Goal: Task Accomplishment & Management: Manage account settings

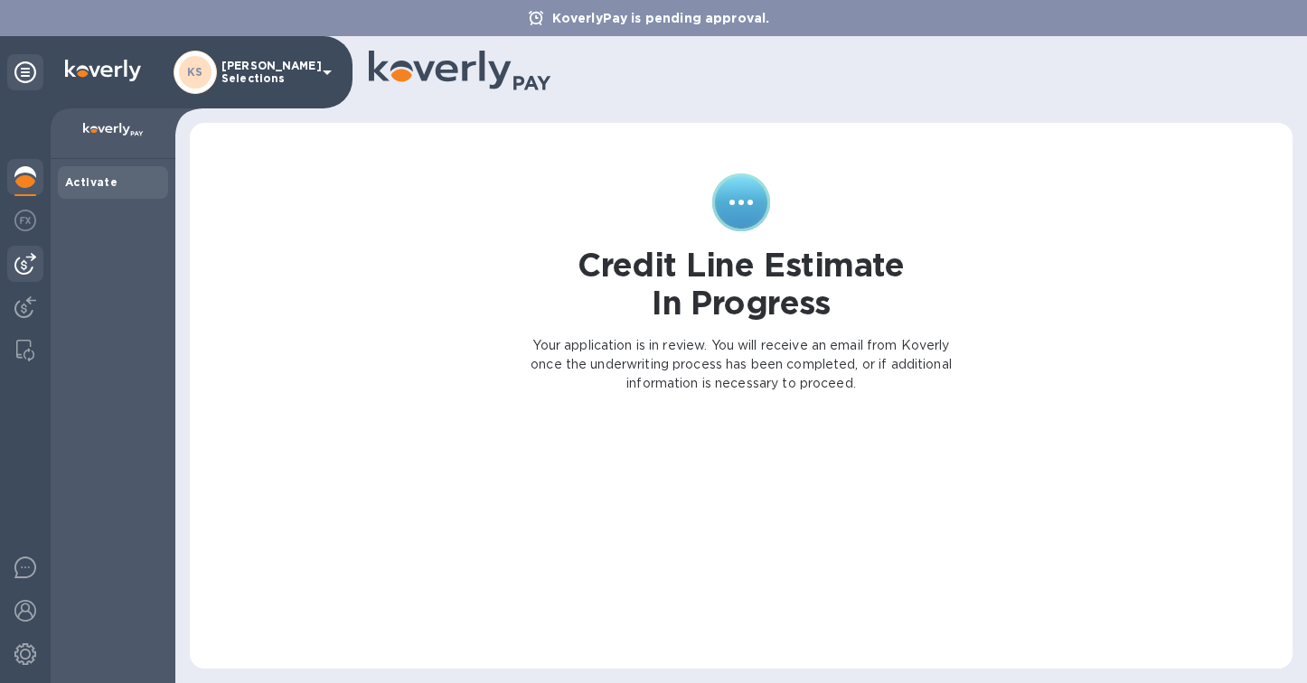
click at [25, 267] on img at bounding box center [25, 264] width 22 height 22
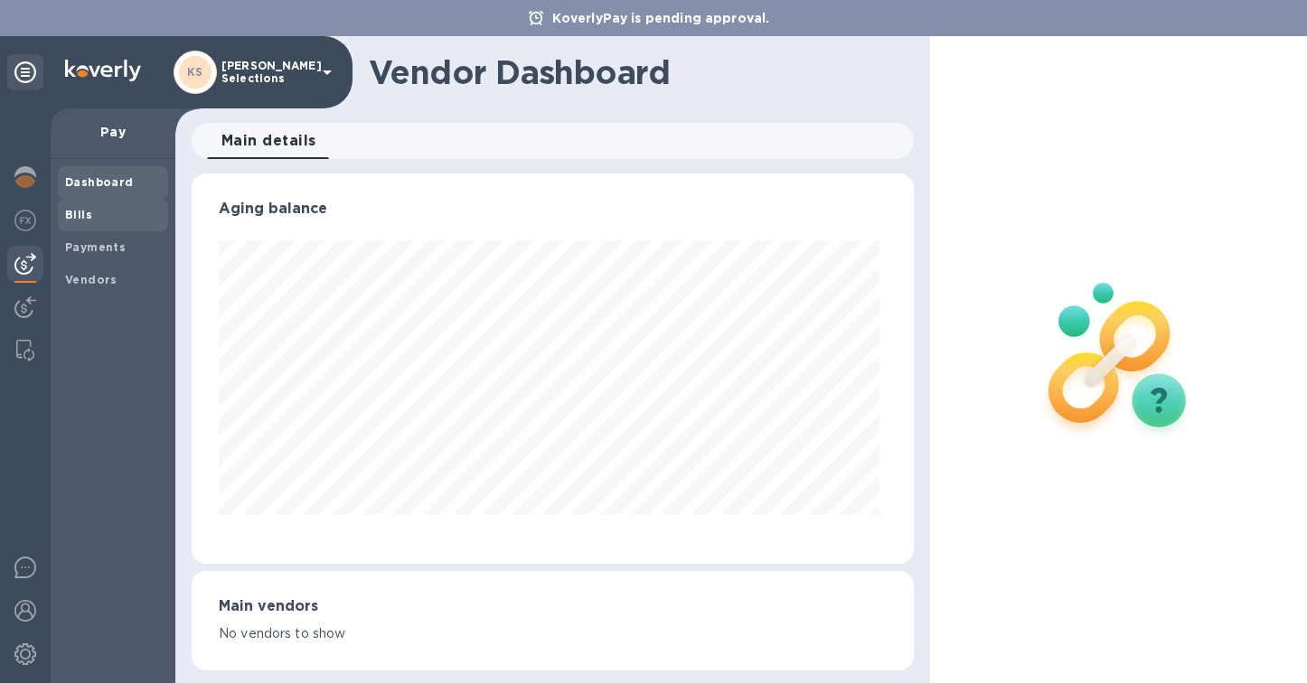
scroll to position [390, 715]
click at [89, 282] on b "Vendors" at bounding box center [91, 280] width 52 height 14
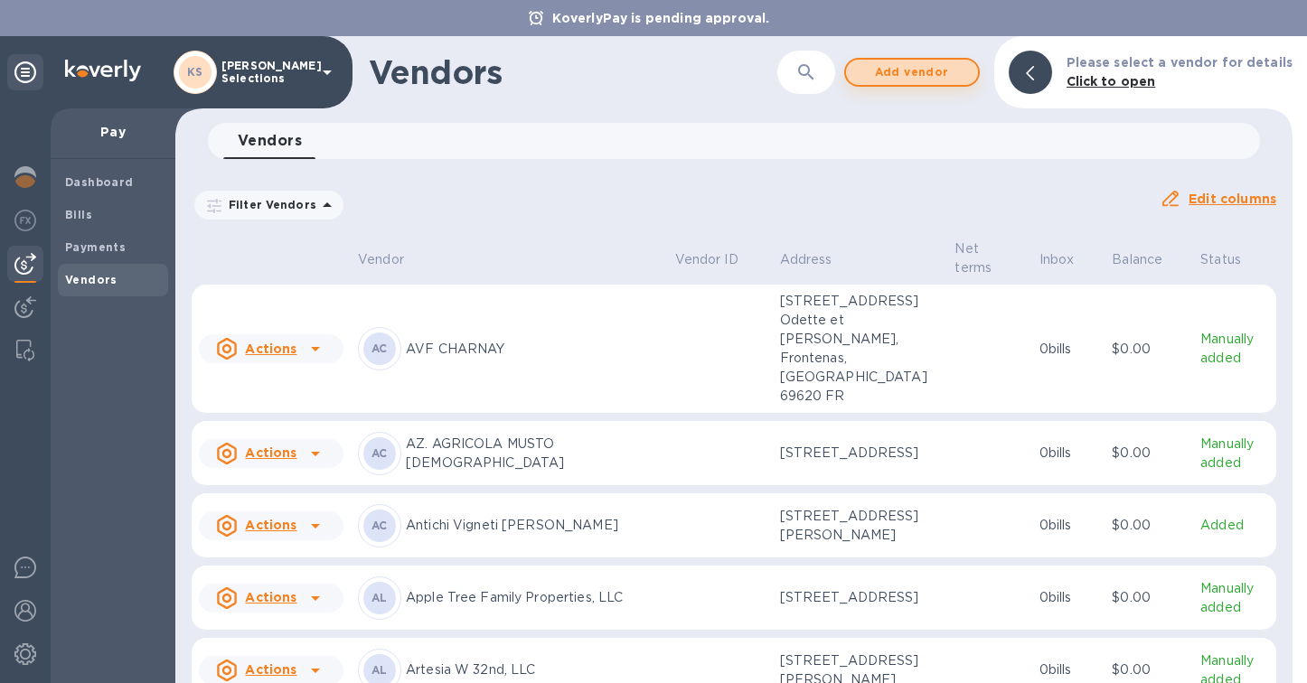
click at [927, 70] on span "Add vendor" at bounding box center [911, 72] width 103 height 22
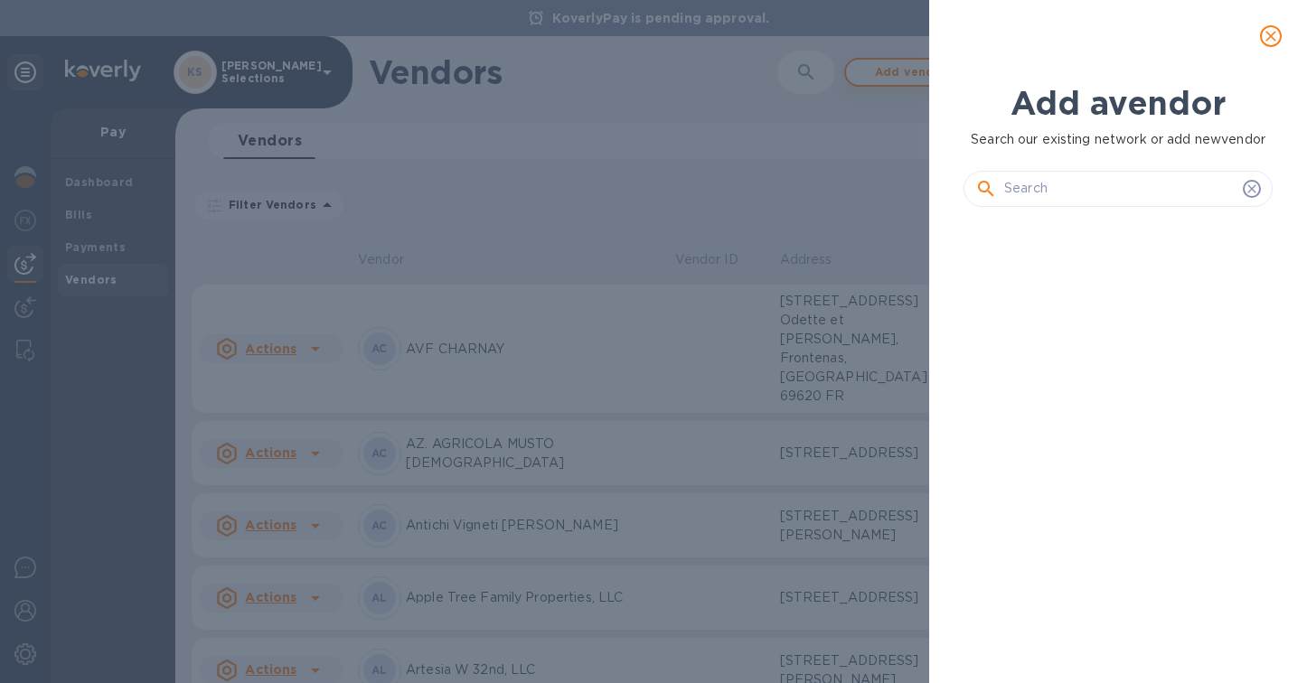
scroll to position [399, 316]
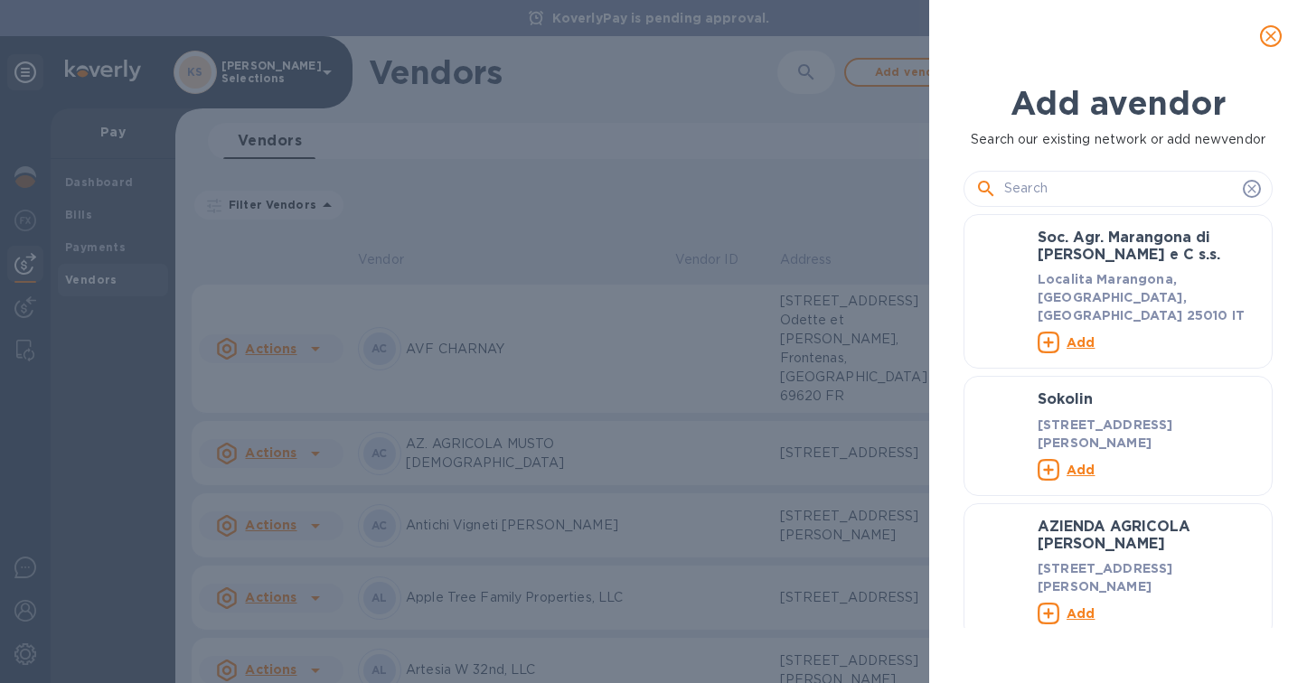
click at [1084, 192] on input "text" at bounding box center [1119, 188] width 231 height 27
paste input "Vine Street Imports"
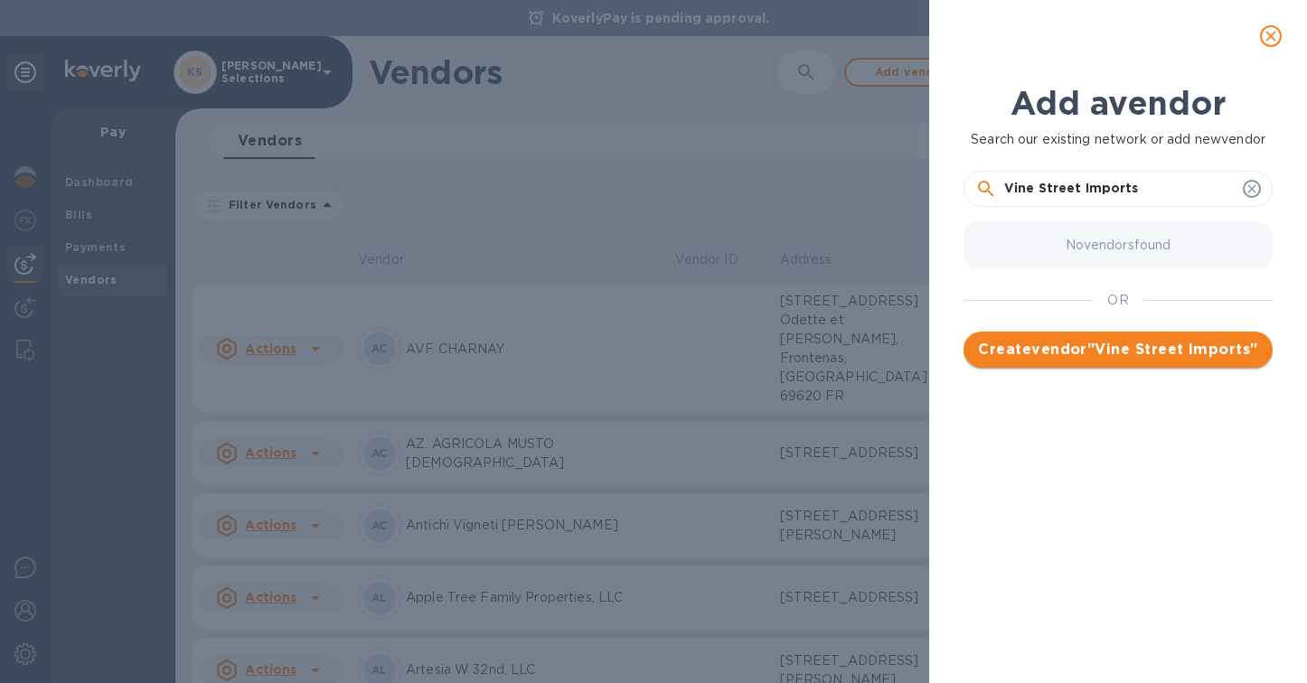
type input "Vine Street Imports"
click at [1109, 361] on span "Create vendor " [GEOGRAPHIC_DATA] Imports "" at bounding box center [1118, 350] width 280 height 22
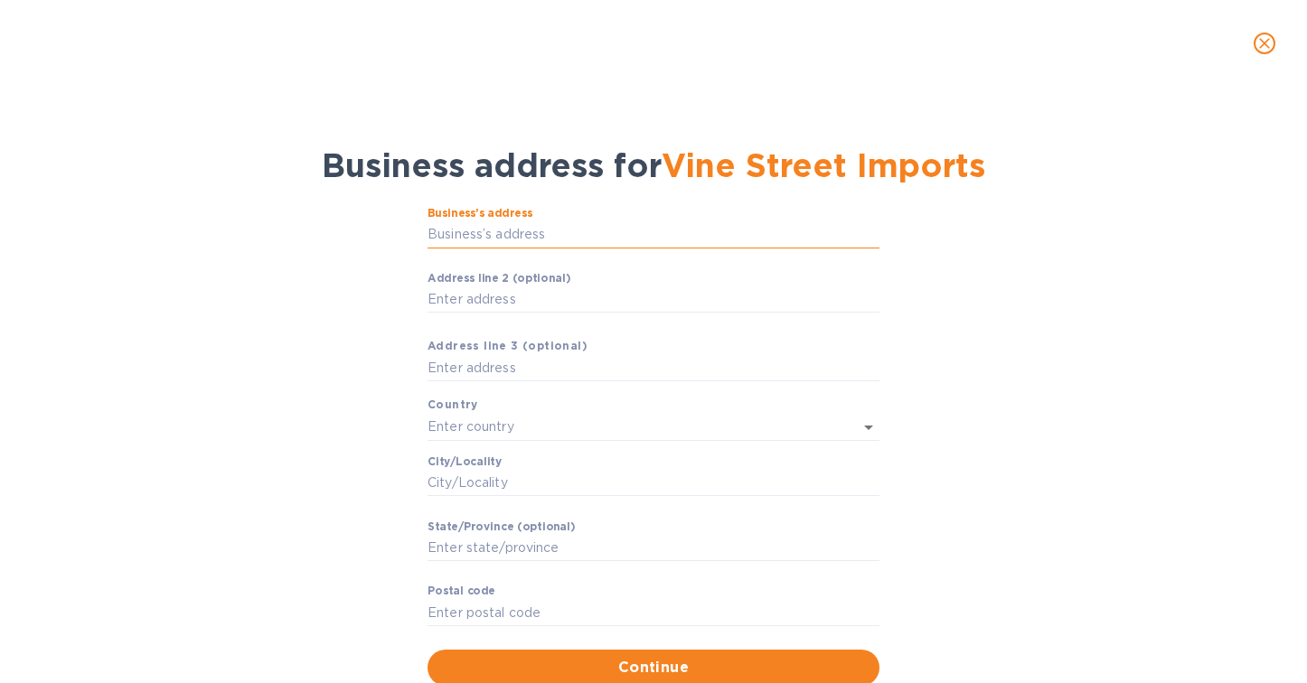
click at [506, 236] on input "Business’s аddress" at bounding box center [653, 234] width 452 height 27
paste input "[STREET_ADDRESS][PERSON_NAME]"
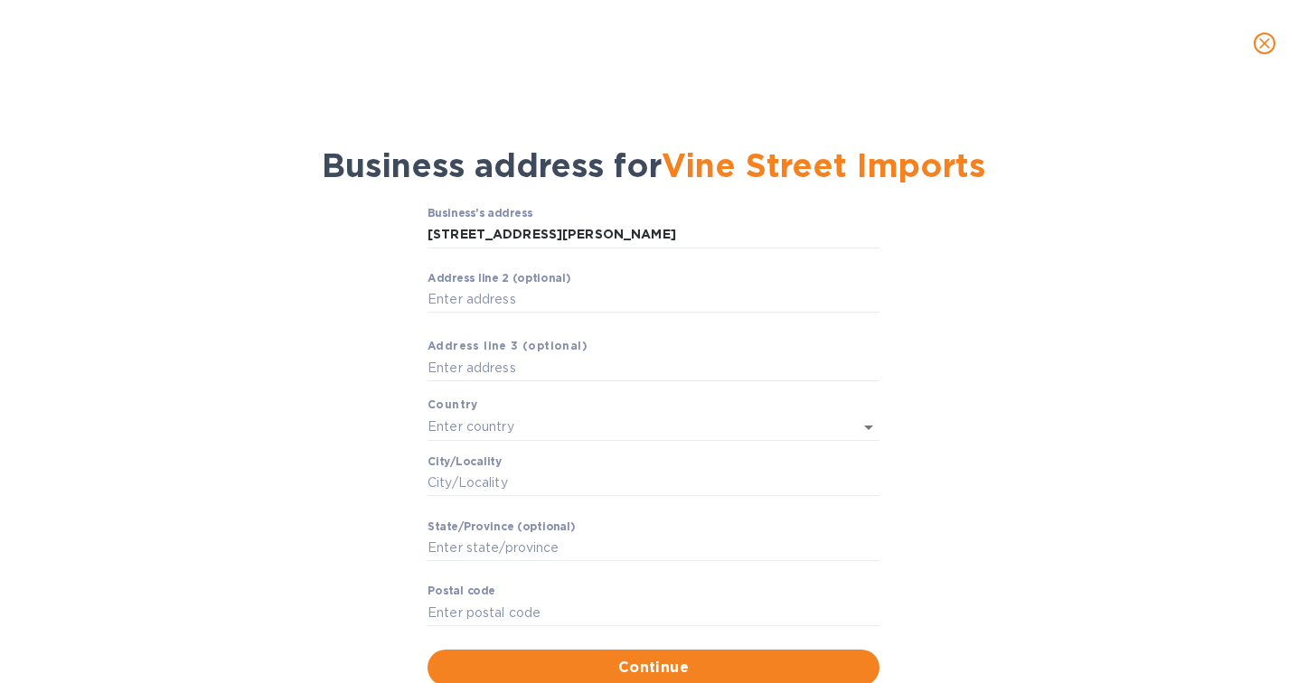
type input "[STREET_ADDRESS][PERSON_NAME]"
type input "[GEOGRAPHIC_DATA]"
type input "NJ"
type input "08054"
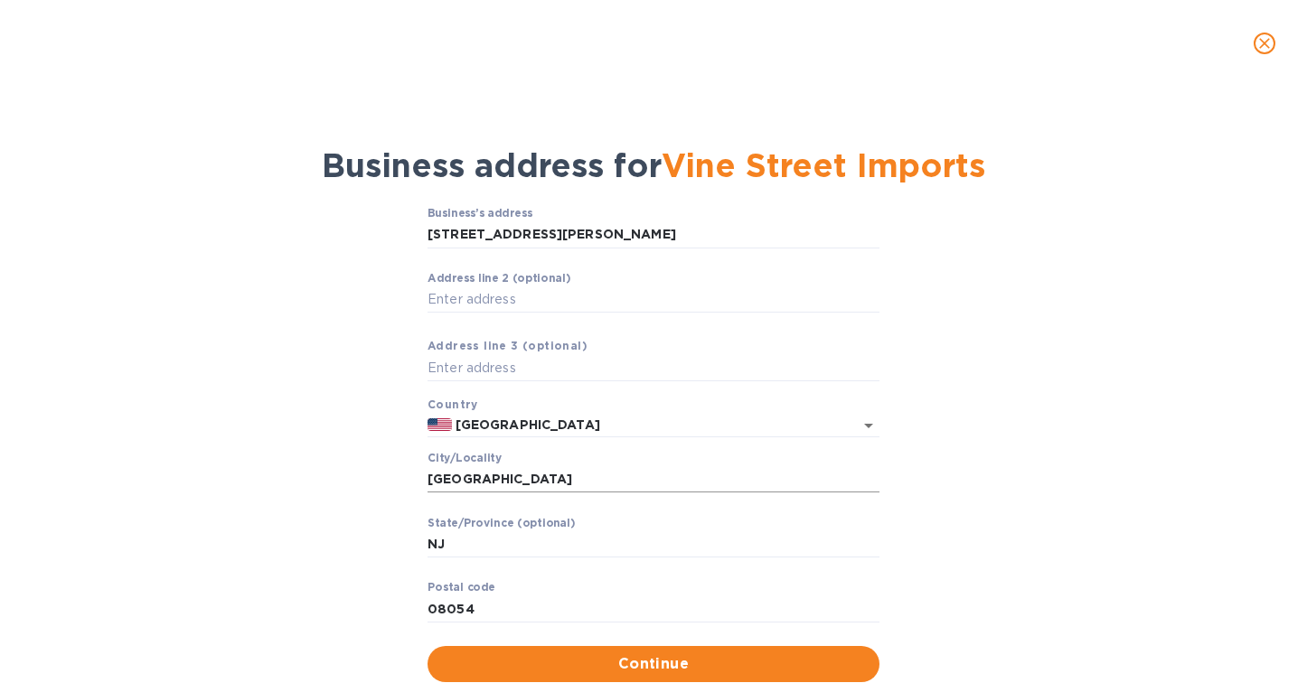
scroll to position [54, 0]
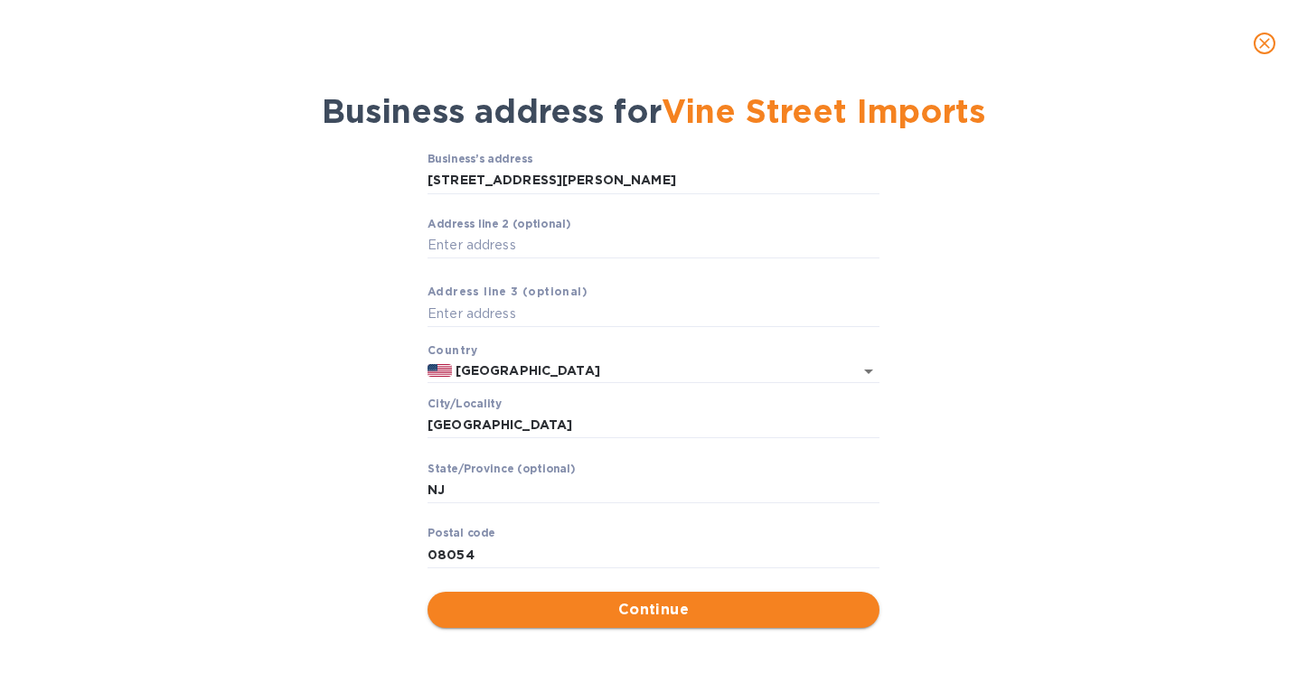
click at [631, 614] on span "Continue" at bounding box center [653, 610] width 423 height 22
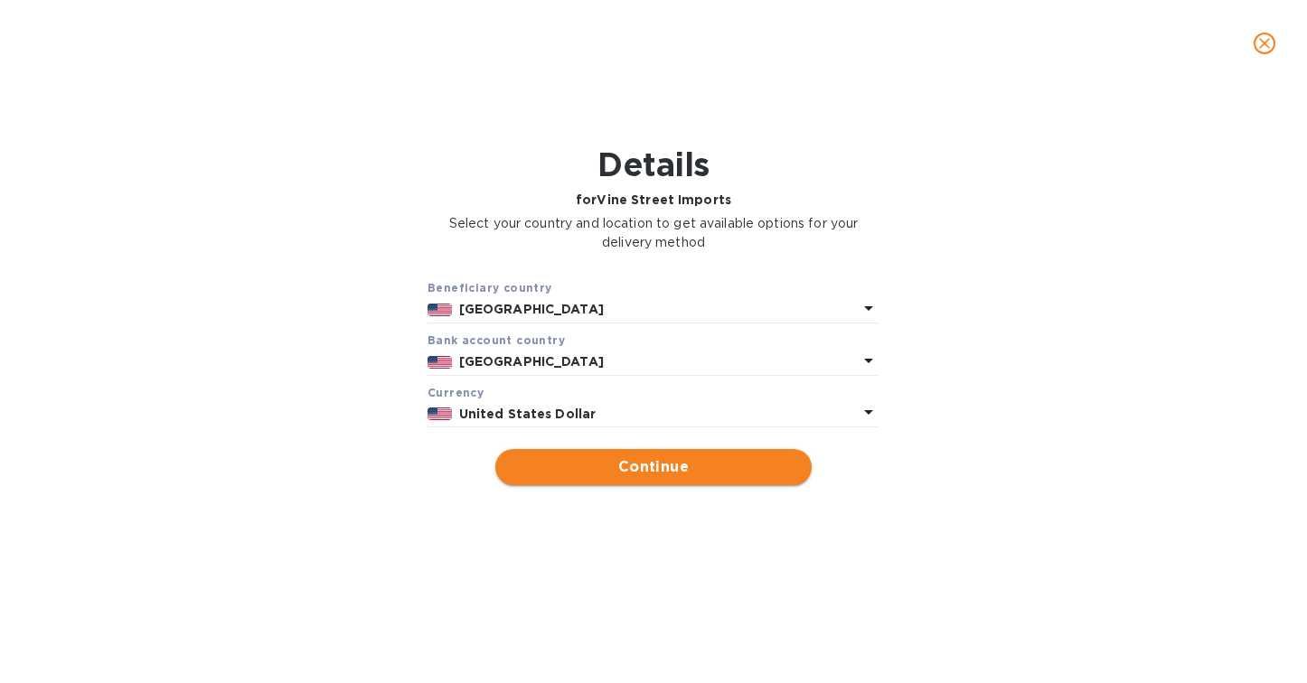
click at [629, 467] on span "Continue" at bounding box center [653, 467] width 287 height 22
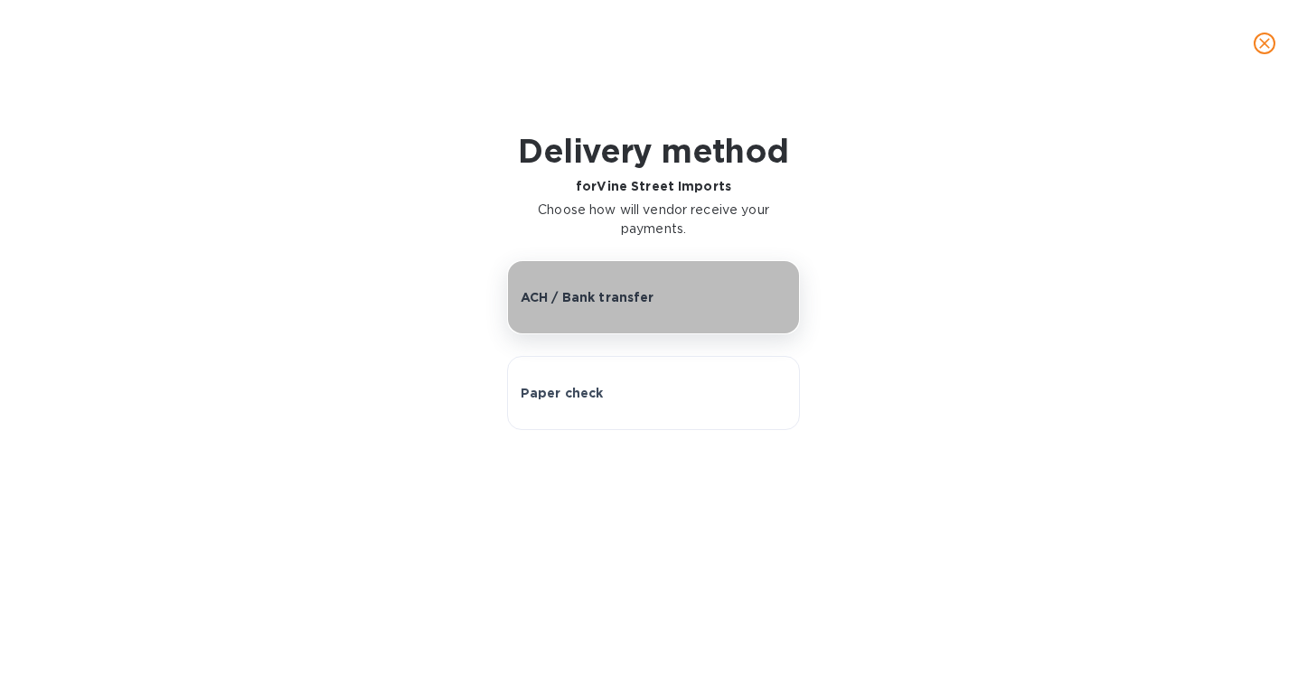
click at [623, 295] on p "ACH / Bank transfer" at bounding box center [587, 297] width 134 height 18
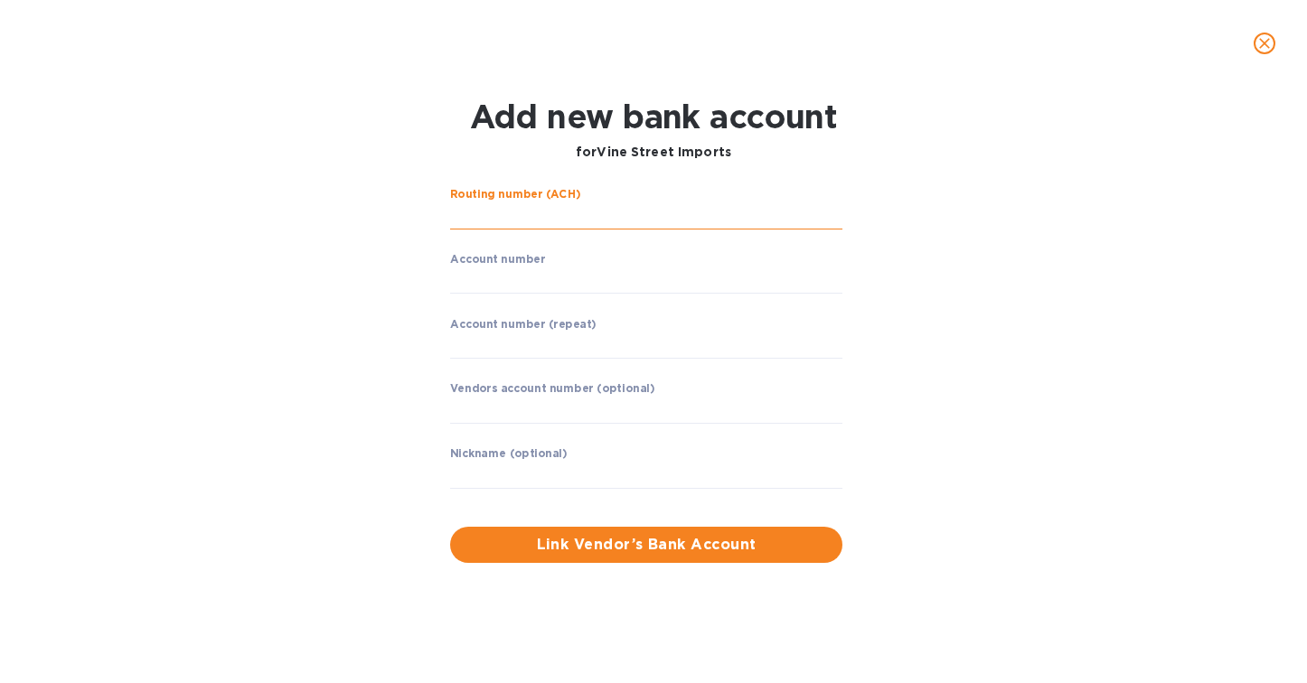
click at [531, 211] on input "string" at bounding box center [646, 215] width 392 height 27
click at [524, 221] on input "string" at bounding box center [646, 215] width 392 height 27
type input "031302955"
click at [371, 267] on div "Routing number (ACH) M & T BANK Account number ​ Account number (repeat) ​ Vend…" at bounding box center [652, 375] width 839 height 396
click at [471, 336] on input "string" at bounding box center [646, 344] width 392 height 27
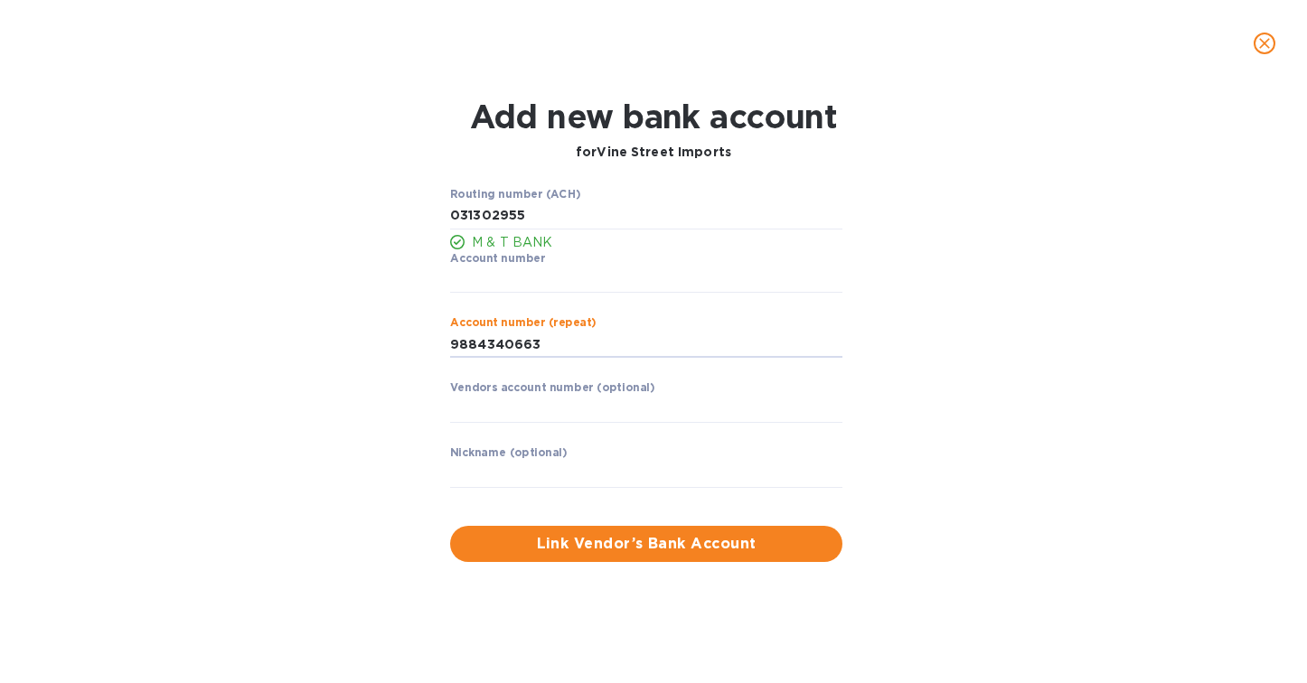
type input "9884340663"
click at [388, 326] on div "Routing number (ACH) M & T BANK Account number ​ Account number (repeat) ​ Vend…" at bounding box center [652, 375] width 839 height 396
click at [522, 404] on input "text" at bounding box center [646, 409] width 392 height 27
paste input "Vine Street Imports"
type input "Vine Street Imports"
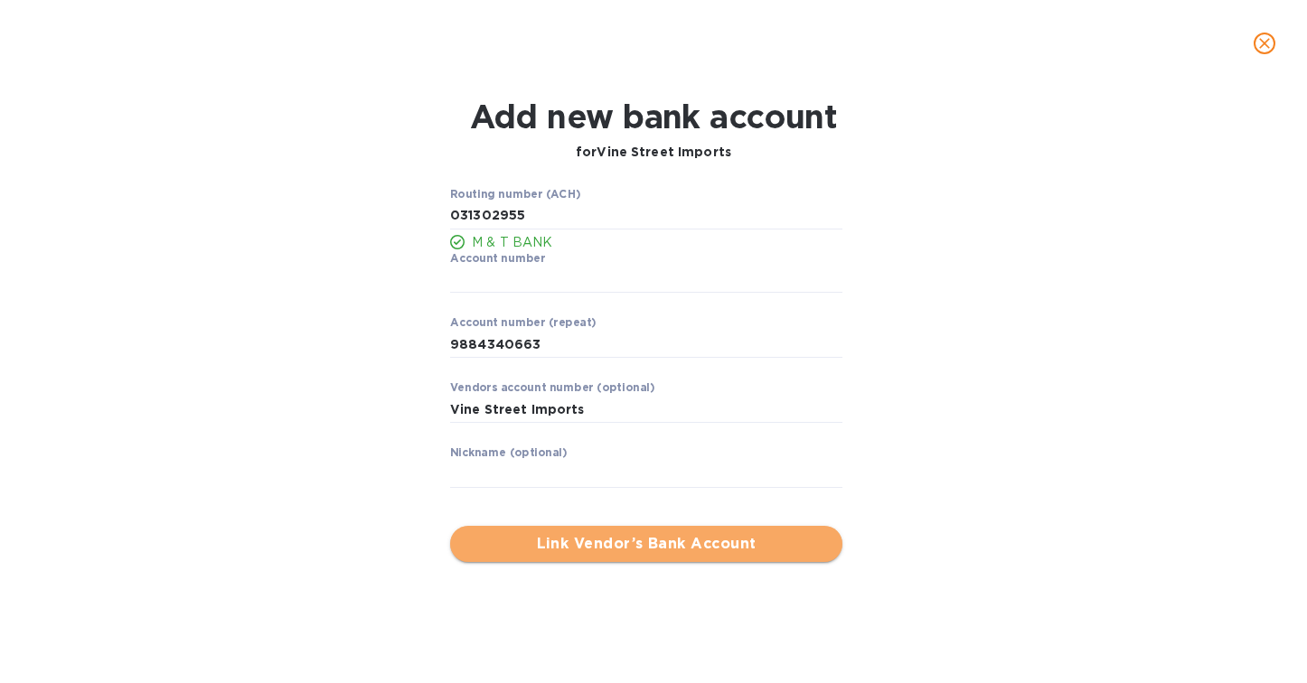
click at [642, 546] on span "Link Vendor’s Bank Account" at bounding box center [645, 544] width 363 height 22
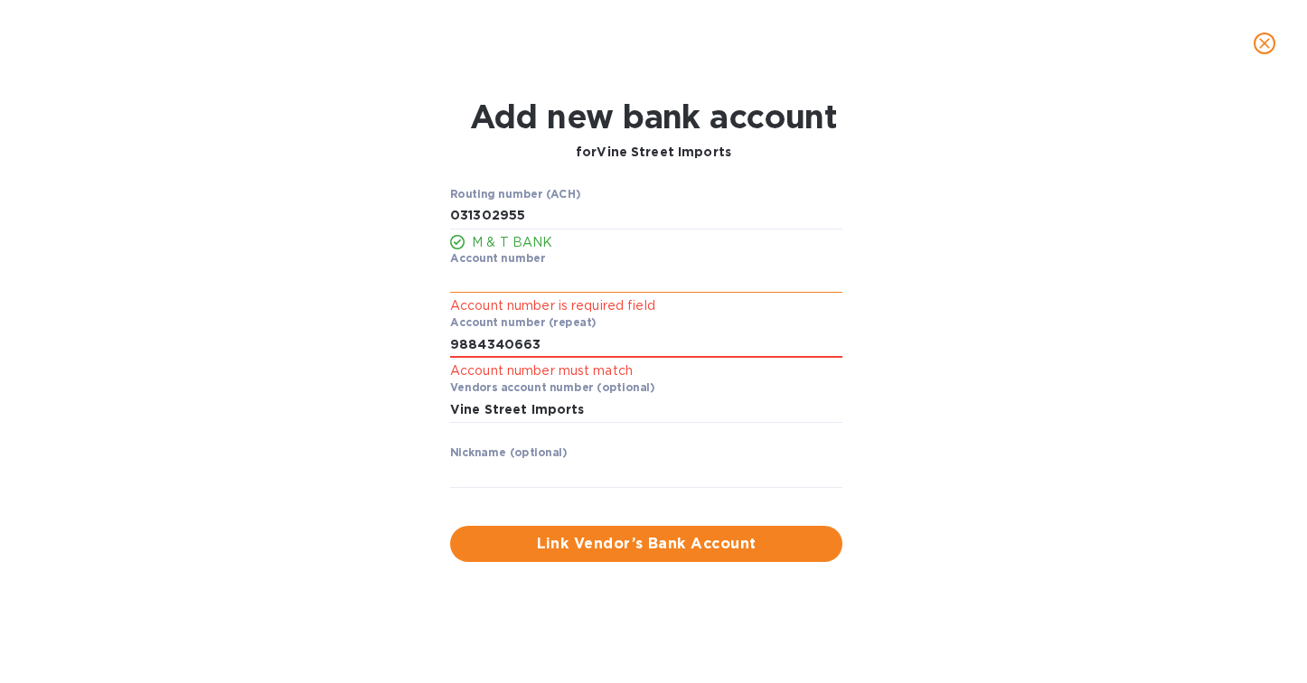
click at [512, 280] on input "string" at bounding box center [646, 280] width 392 height 27
type input "9884340663"
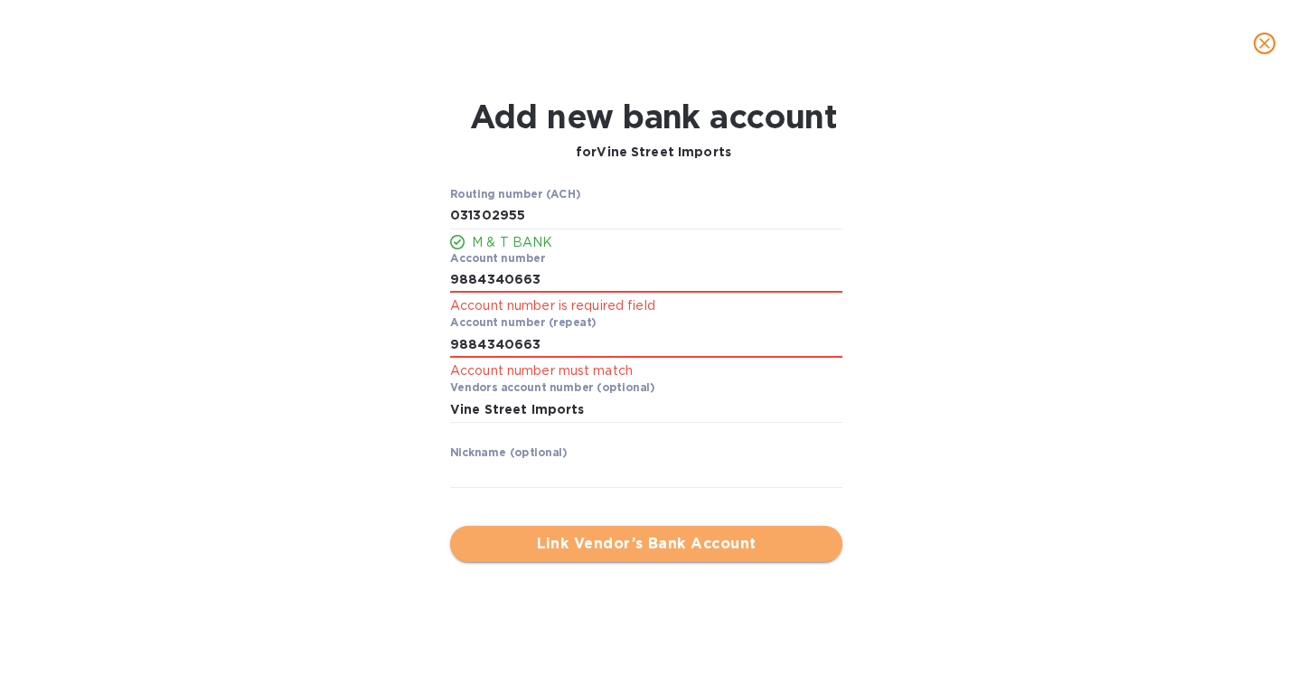
click at [617, 541] on span "Link Vendor’s Bank Account" at bounding box center [645, 544] width 363 height 22
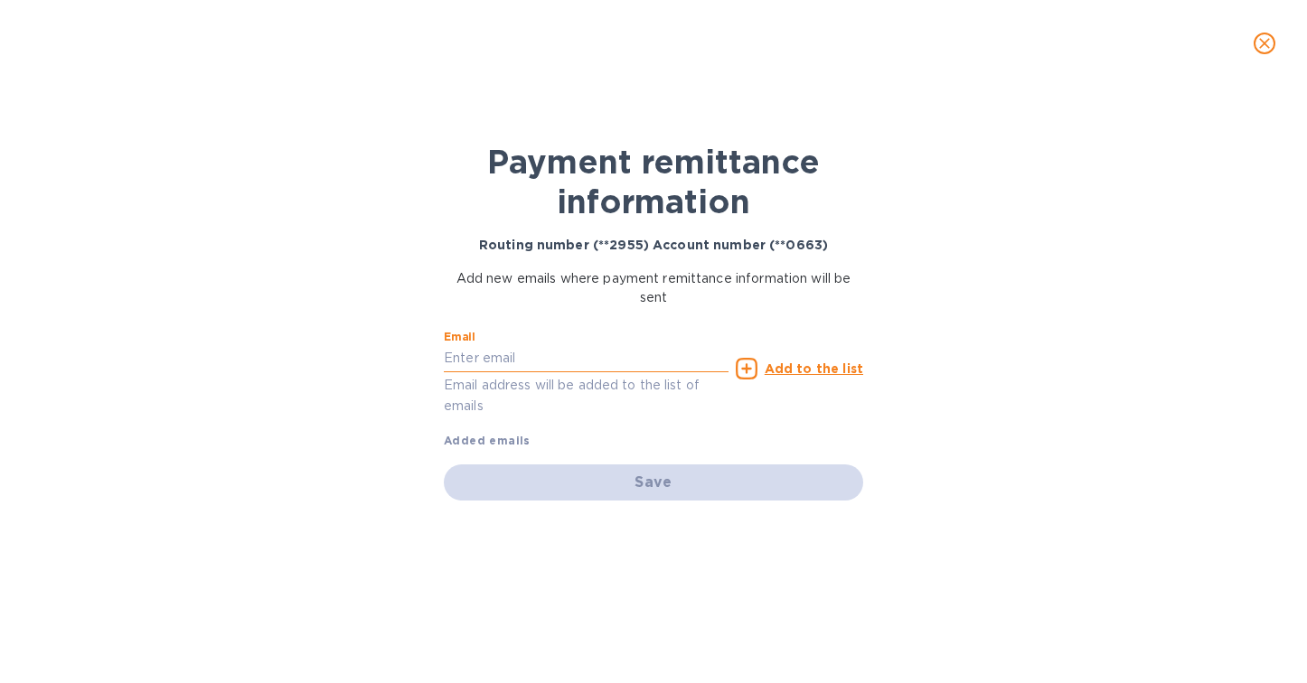
click at [539, 346] on input "text" at bounding box center [586, 358] width 285 height 27
paste input "[PERSON_NAME][EMAIL_ADDRESS][DOMAIN_NAME]"
type input "[PERSON_NAME][EMAIL_ADDRESS][DOMAIN_NAME]"
click at [835, 367] on u "Add to the list" at bounding box center [813, 368] width 98 height 14
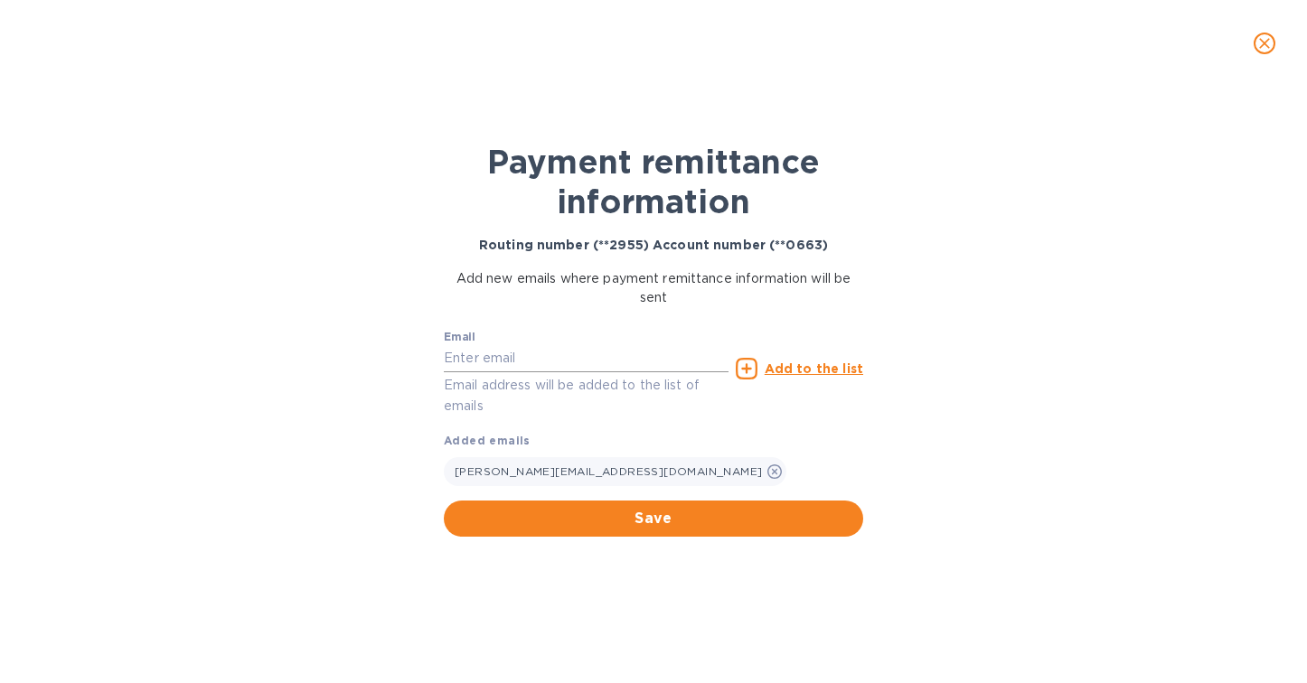
click at [503, 358] on input "text" at bounding box center [586, 358] width 285 height 27
paste input "[PERSON_NAME][EMAIL_ADDRESS][DOMAIN_NAME]"
type input "[PERSON_NAME][EMAIL_ADDRESS][DOMAIN_NAME]"
click at [805, 368] on u "Add to the list" at bounding box center [813, 368] width 98 height 14
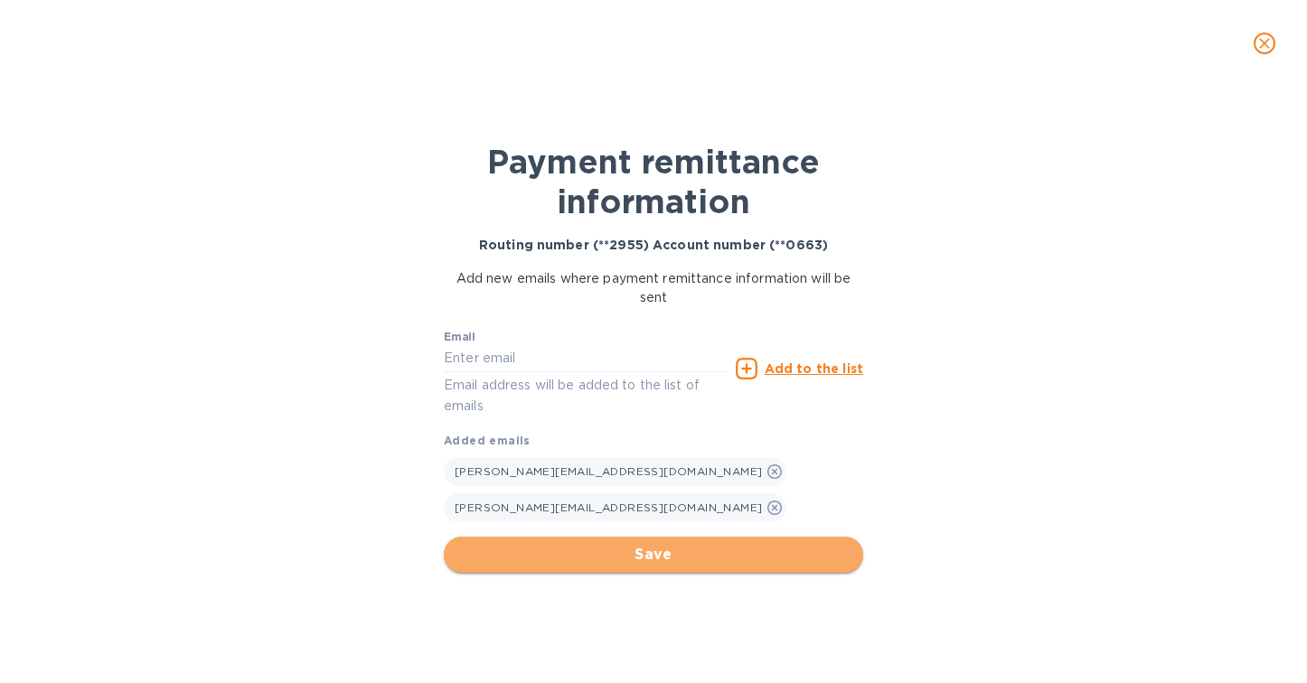
click at [638, 544] on span "Save" at bounding box center [653, 555] width 390 height 22
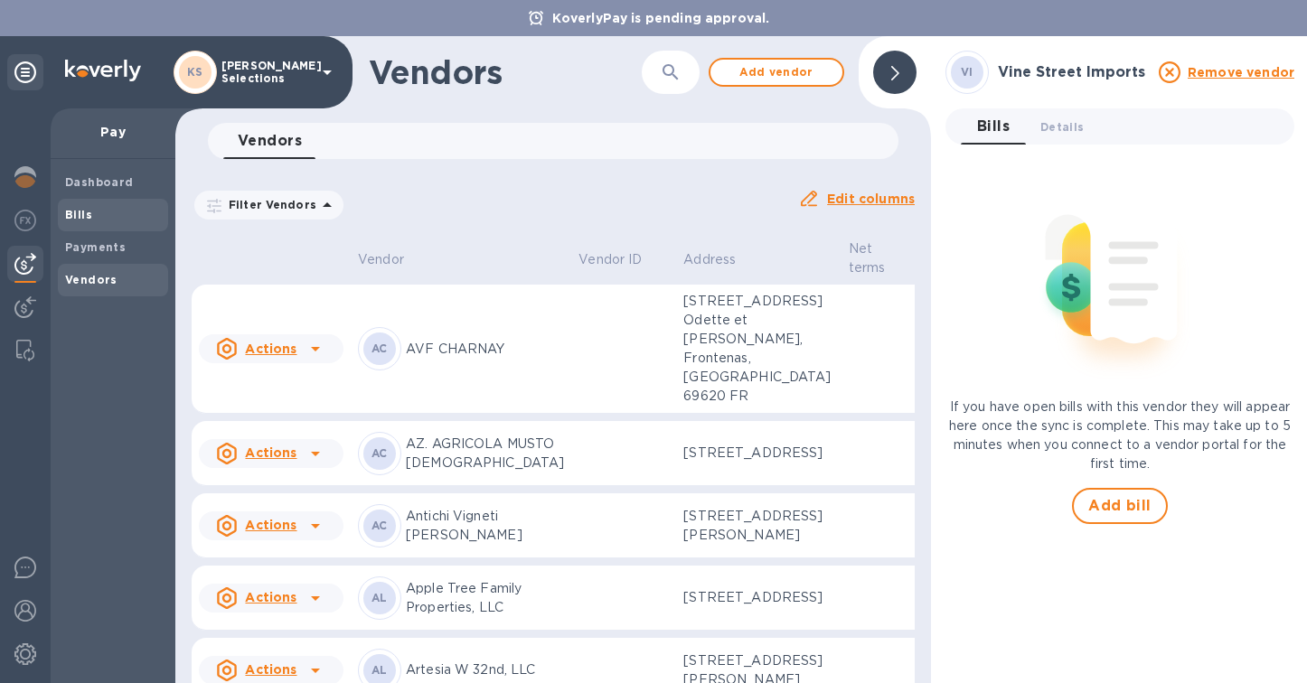
click at [89, 215] on b "Bills" at bounding box center [78, 215] width 27 height 14
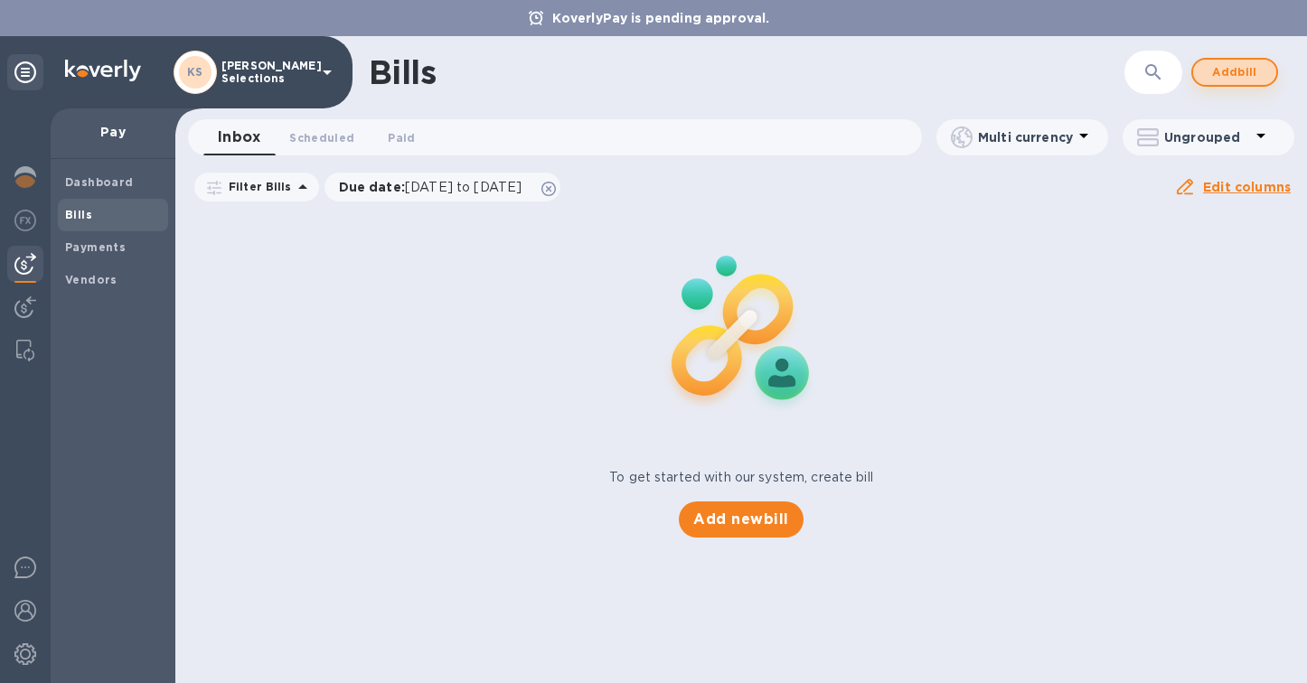
click at [1197, 77] on button "Add bill" at bounding box center [1234, 72] width 87 height 29
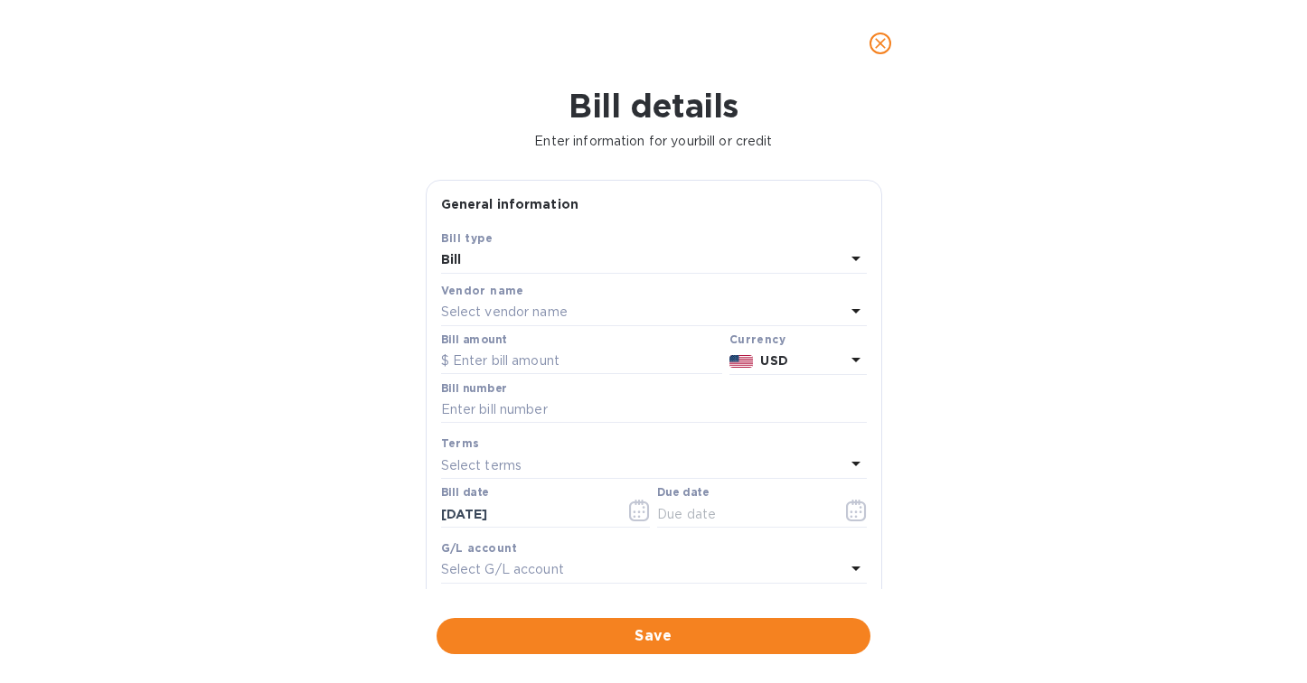
click at [521, 316] on p "Select vendor name" at bounding box center [504, 312] width 126 height 19
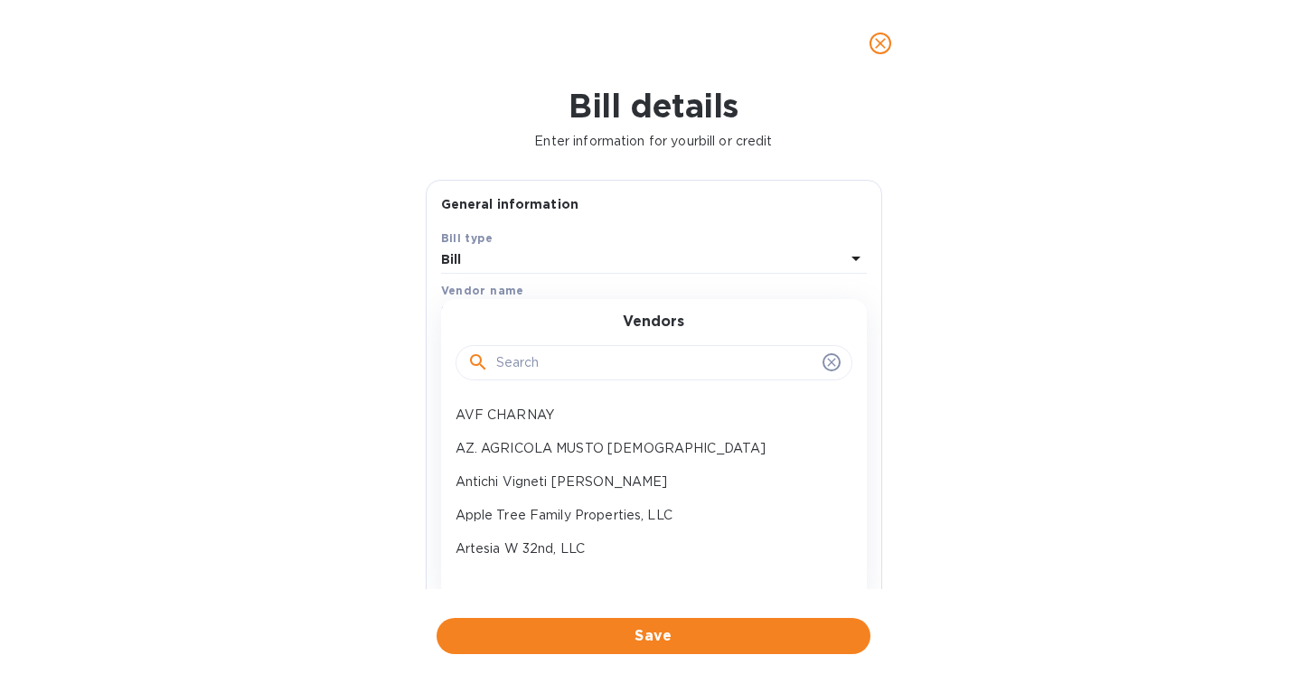
click at [524, 367] on input "text" at bounding box center [655, 363] width 319 height 27
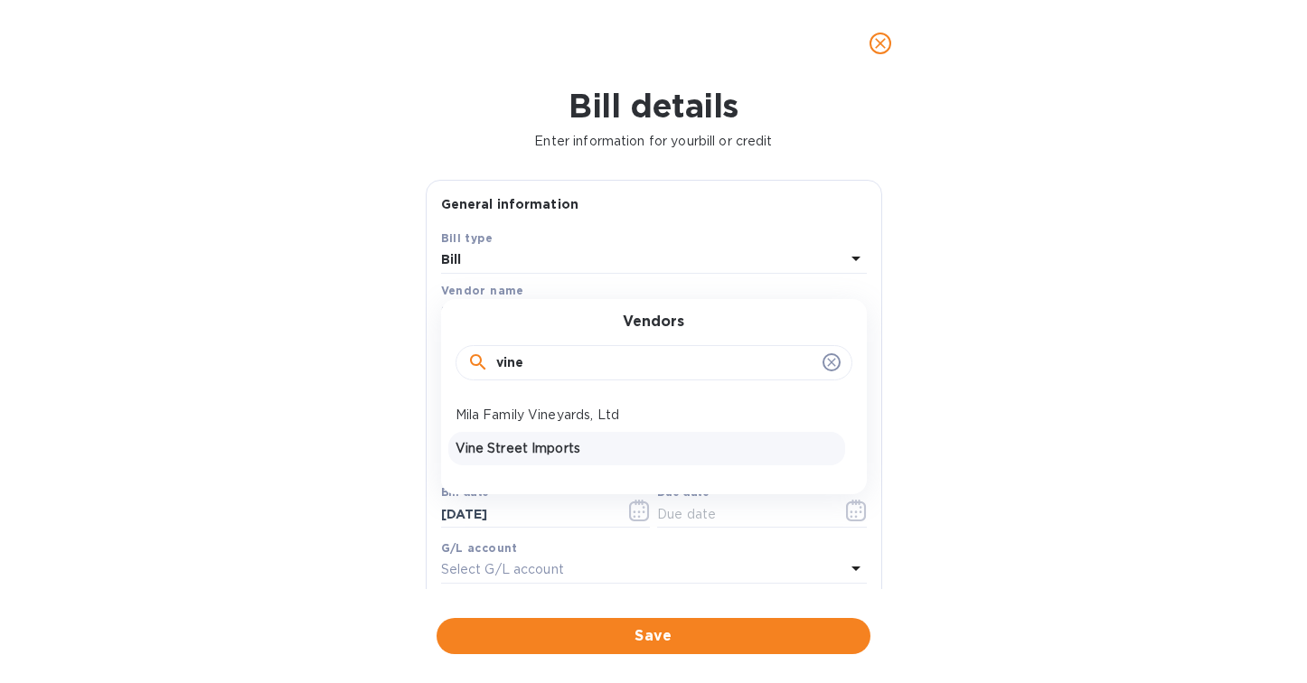
type input "vine"
click at [511, 444] on p "Vine Street Imports" at bounding box center [646, 448] width 382 height 19
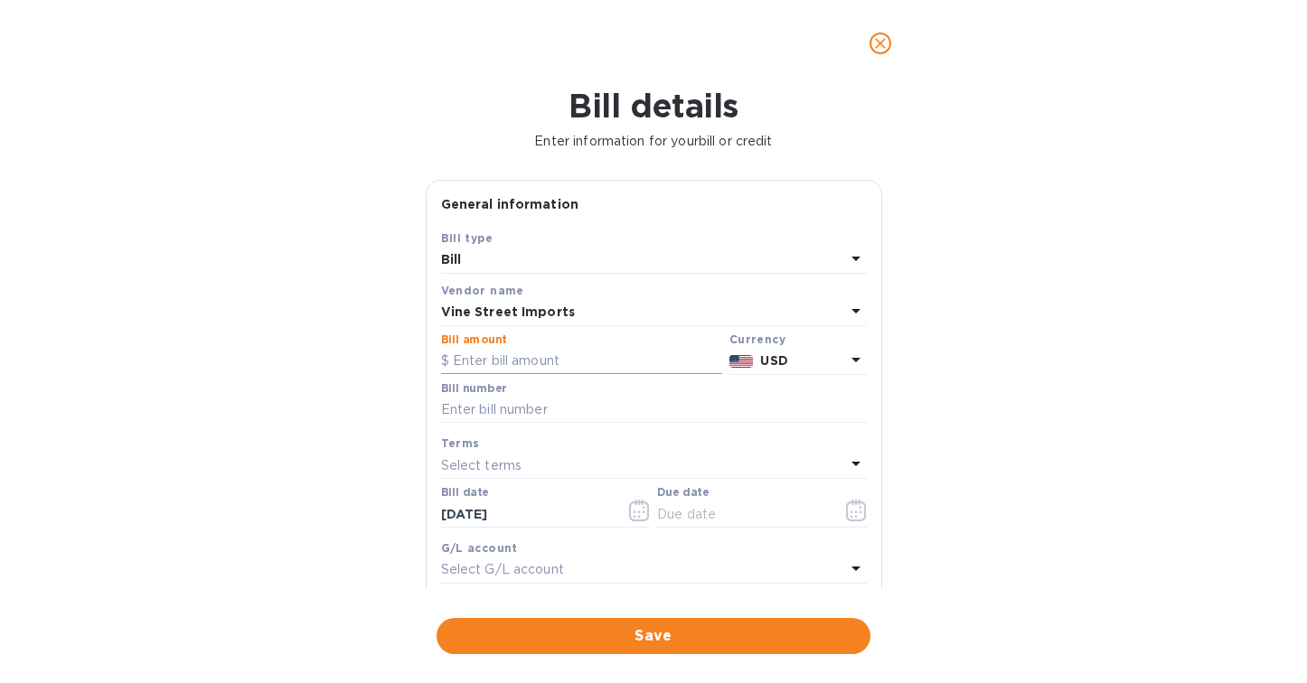
click at [500, 365] on input "text" at bounding box center [581, 361] width 281 height 27
paste input "21,484.37"
type input "21,484.37"
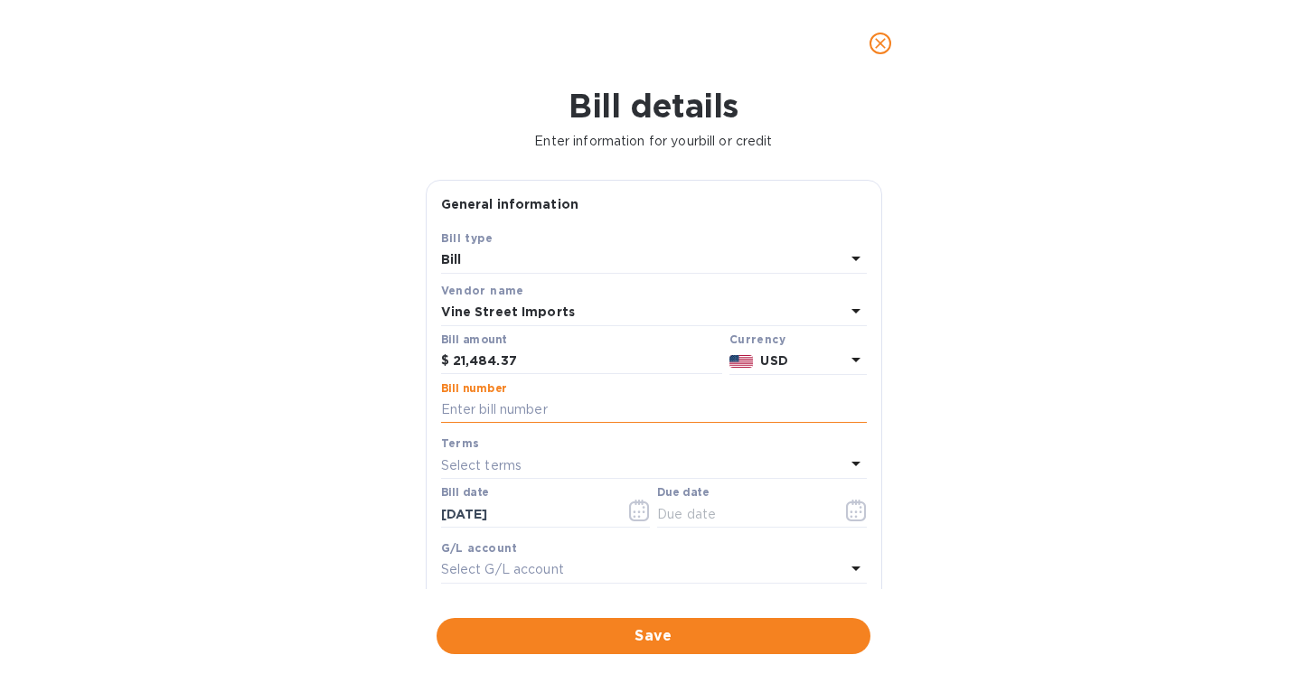
click at [550, 409] on input "text" at bounding box center [654, 410] width 426 height 27
paste input "0118653-IN"
type input "0118653-IN"
click at [846, 512] on icon "button" at bounding box center [856, 511] width 21 height 22
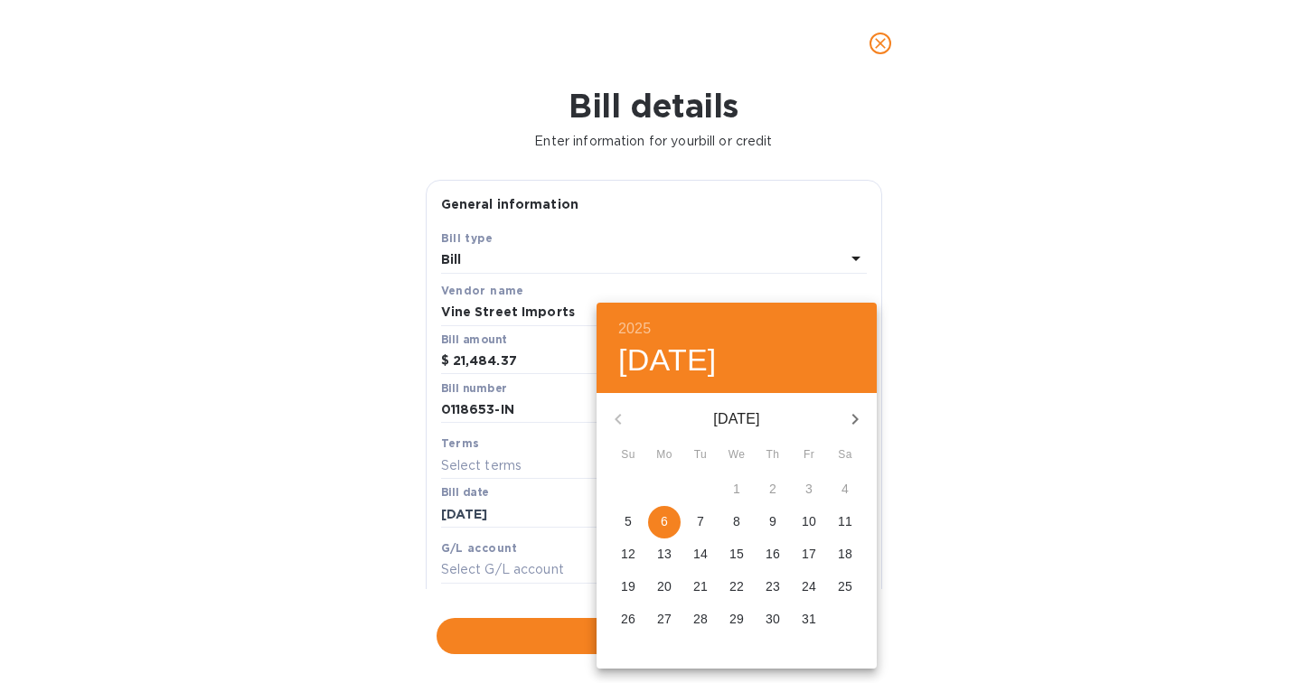
click at [660, 522] on span "6" at bounding box center [664, 521] width 33 height 18
type input "[DATE]"
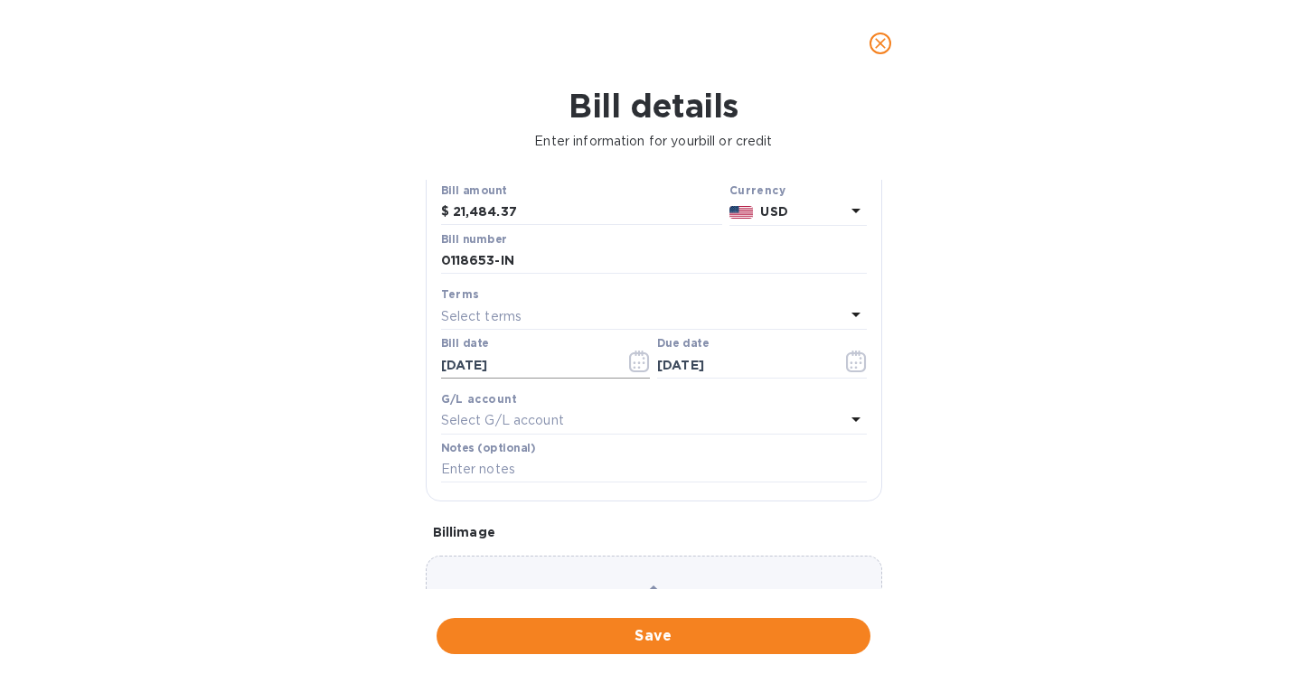
scroll to position [270, 0]
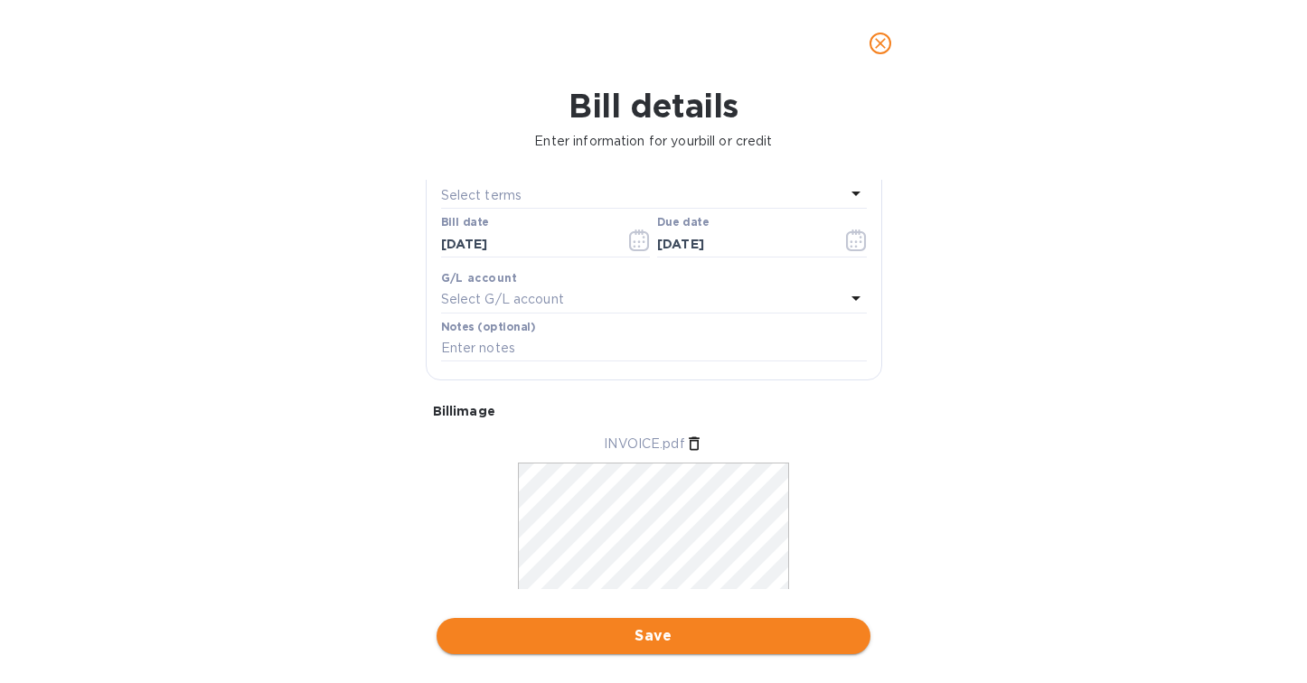
click at [653, 638] on span "Save" at bounding box center [653, 636] width 405 height 22
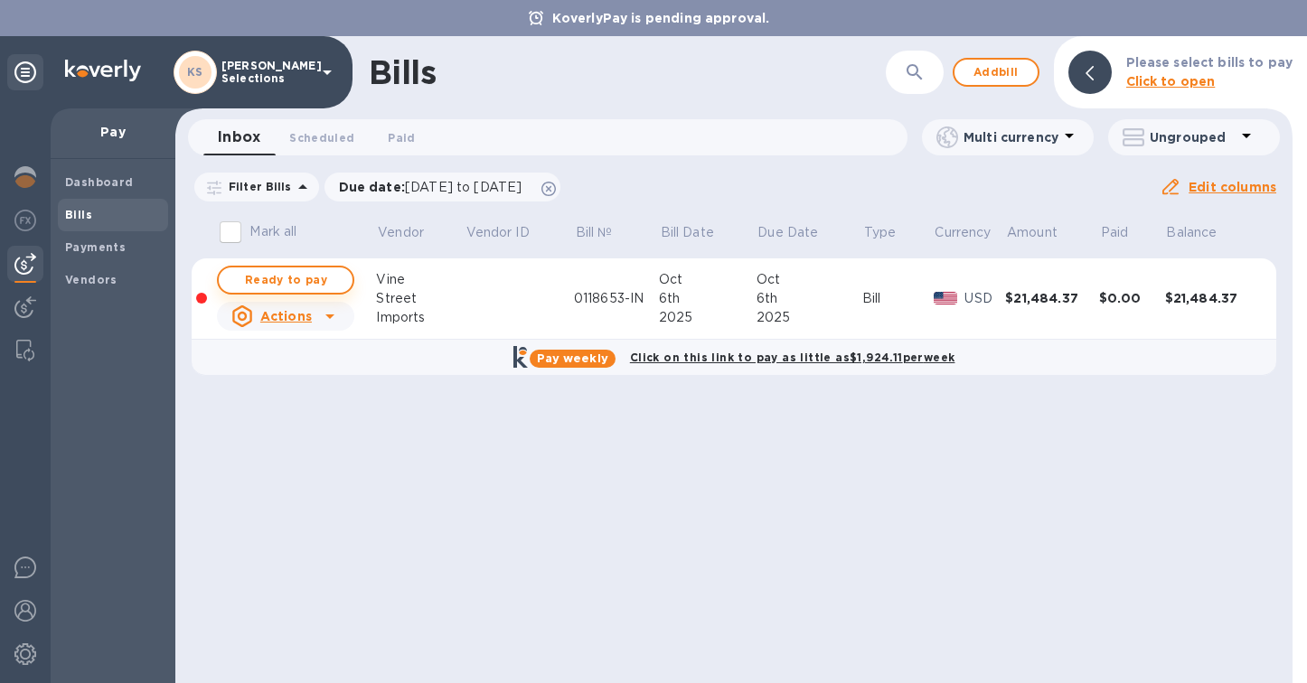
click at [269, 278] on span "Ready to pay" at bounding box center [285, 280] width 105 height 22
checkbox input "true"
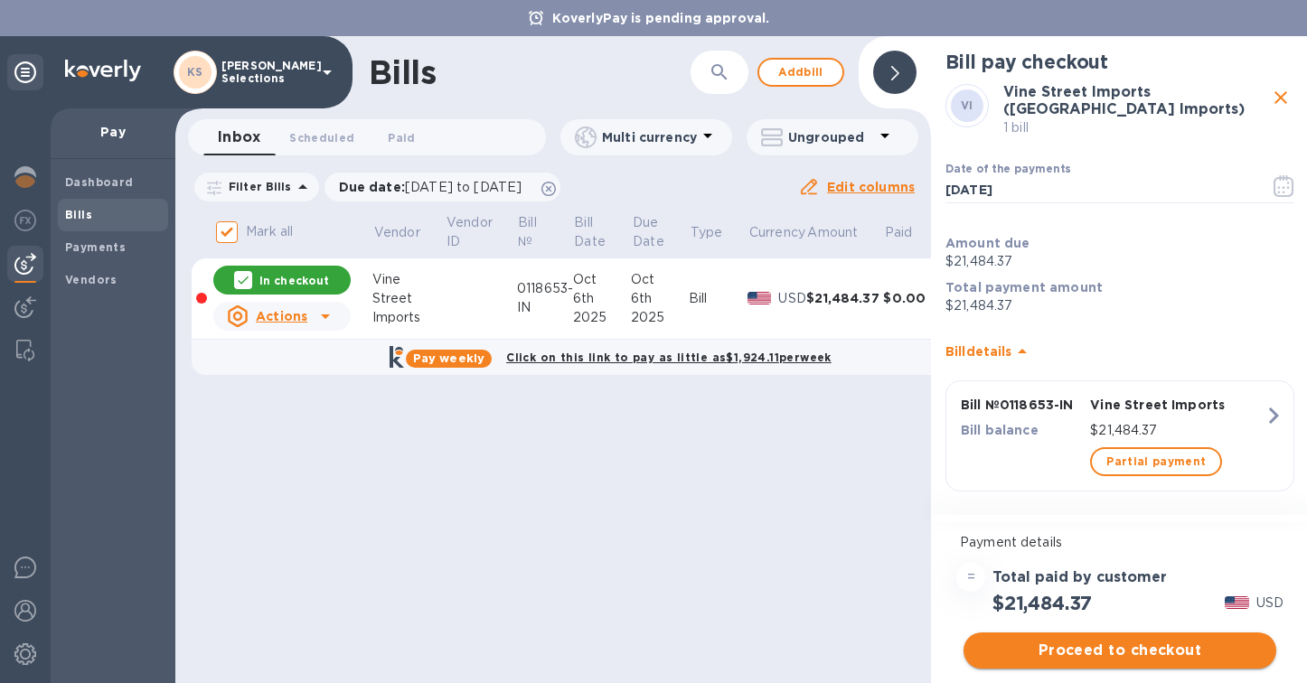
click at [1116, 651] on span "Proceed to checkout" at bounding box center [1120, 651] width 284 height 22
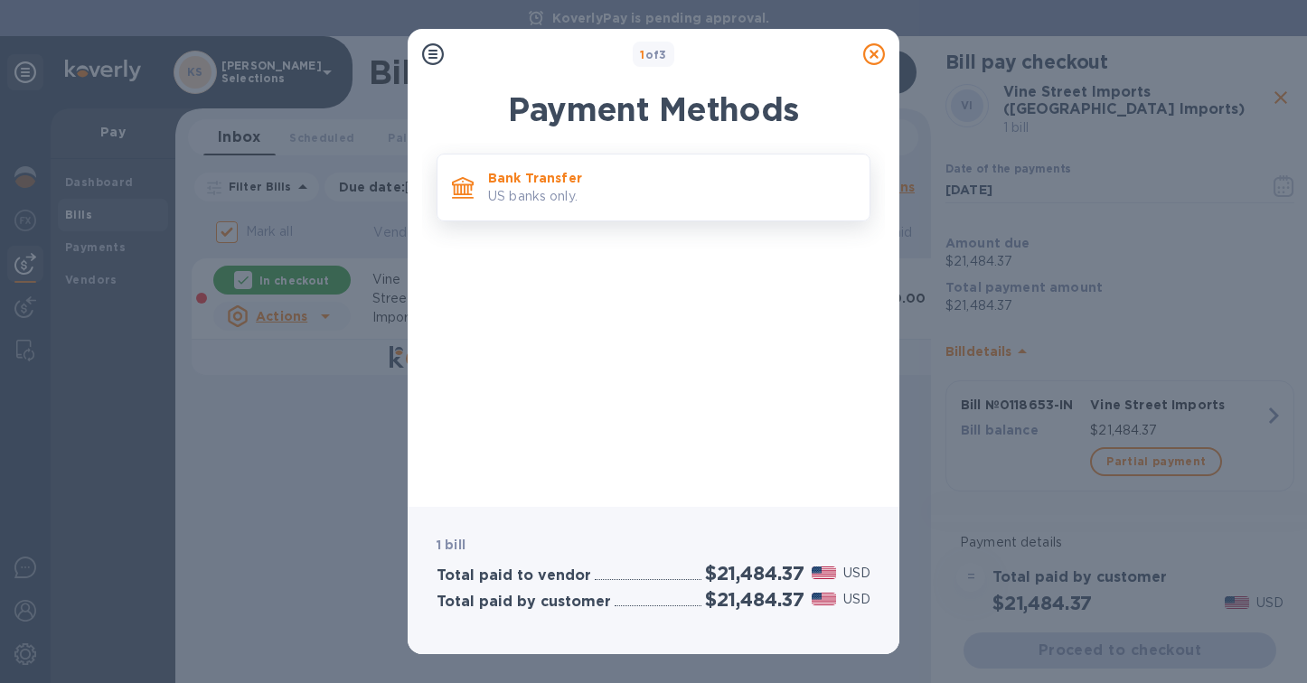
click at [626, 211] on div "Bank Transfer US banks only." at bounding box center [671, 188] width 381 height 52
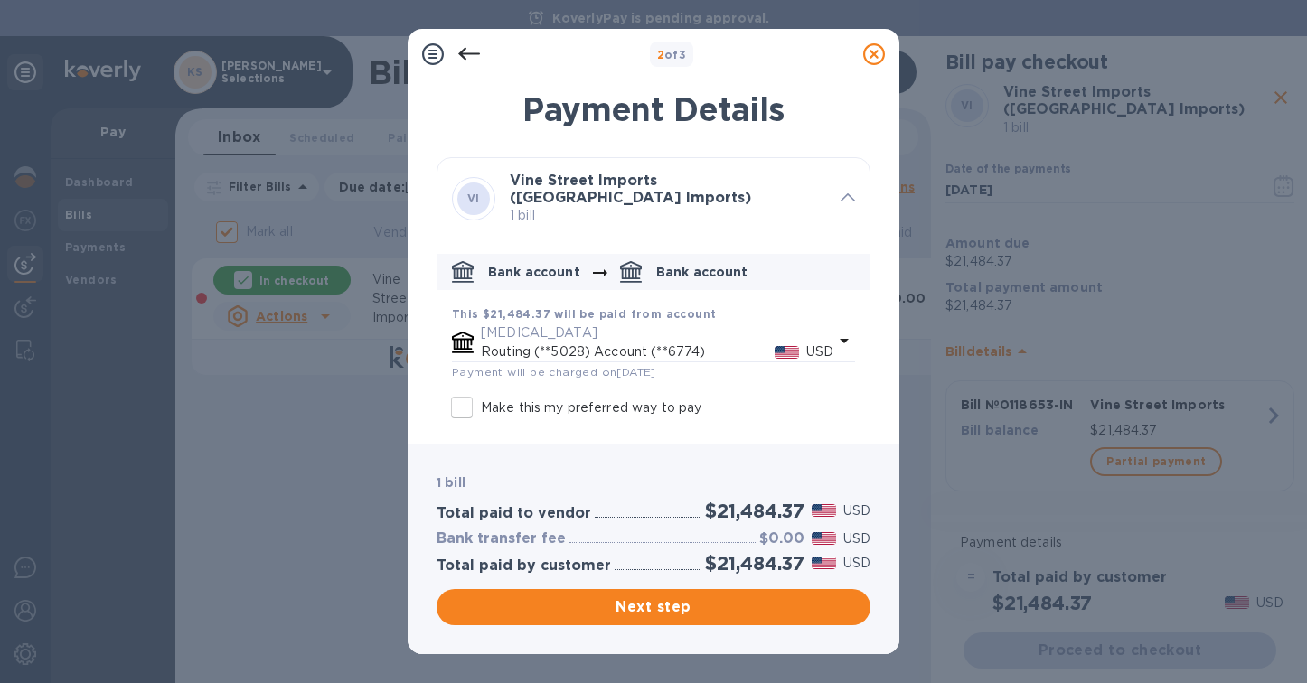
scroll to position [76, 0]
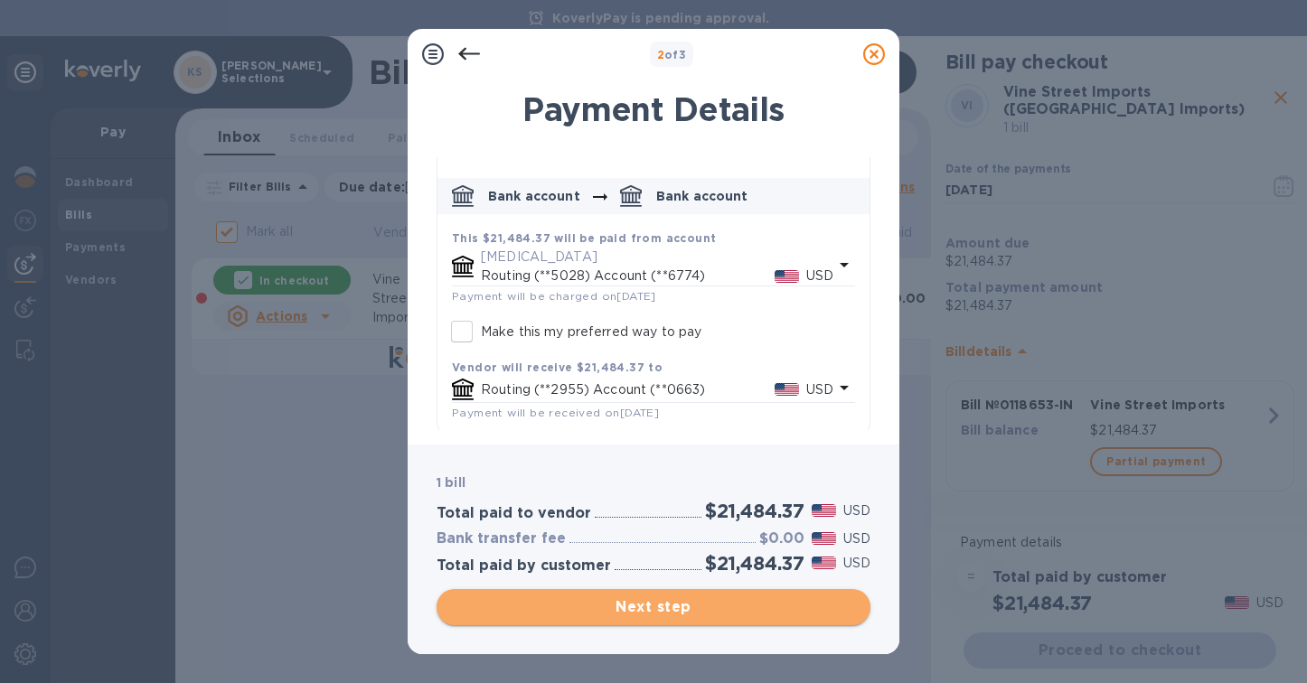
click at [643, 607] on span "Next step" at bounding box center [653, 607] width 405 height 22
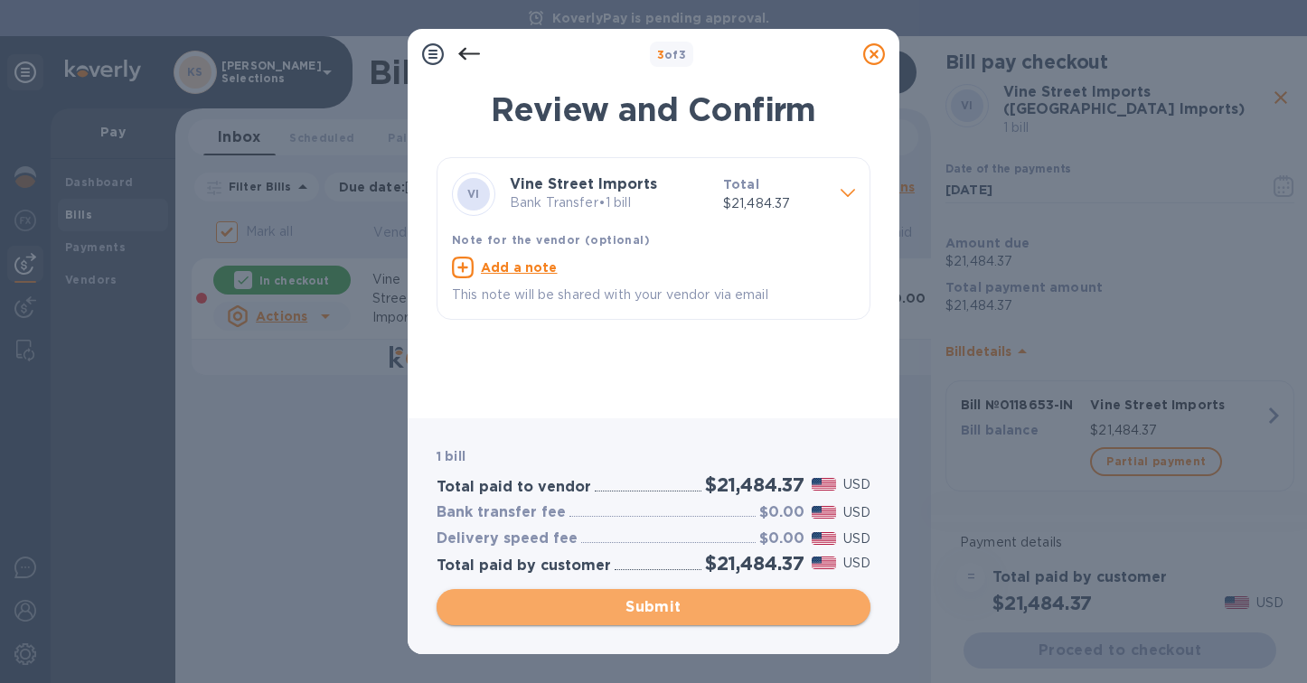
click at [643, 610] on span "Submit" at bounding box center [653, 607] width 405 height 22
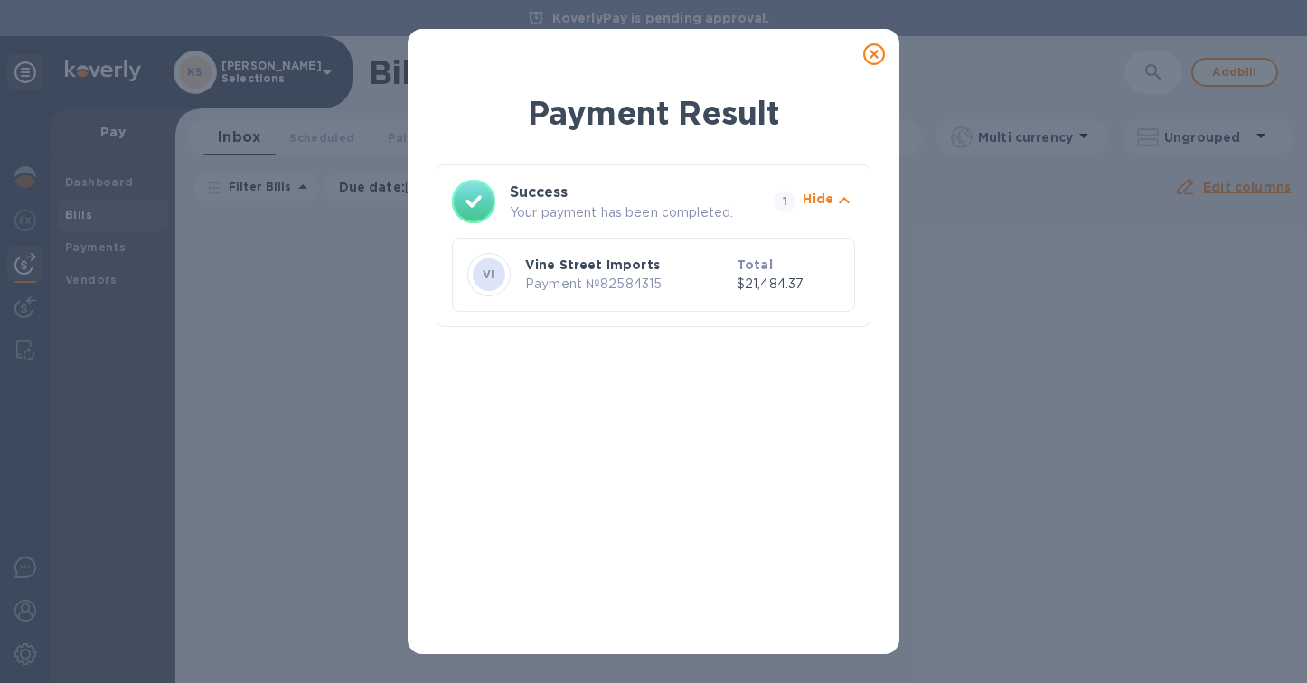
click at [875, 52] on icon at bounding box center [874, 54] width 22 height 22
